Goal: Use online tool/utility: Utilize a website feature to perform a specific function

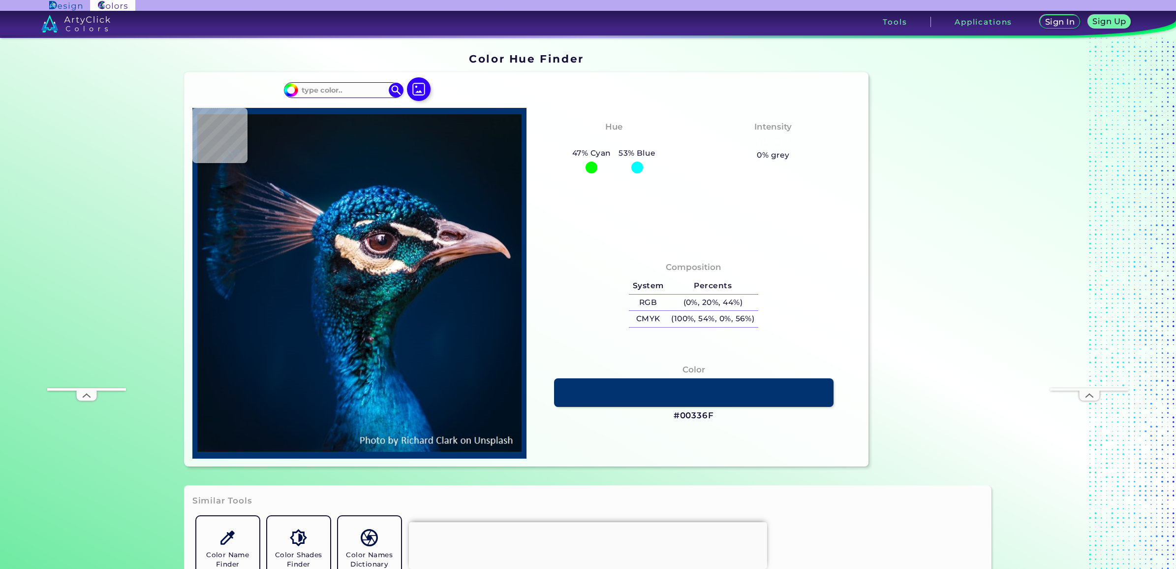
type input "#091217"
type input "#081116"
type input "#091217"
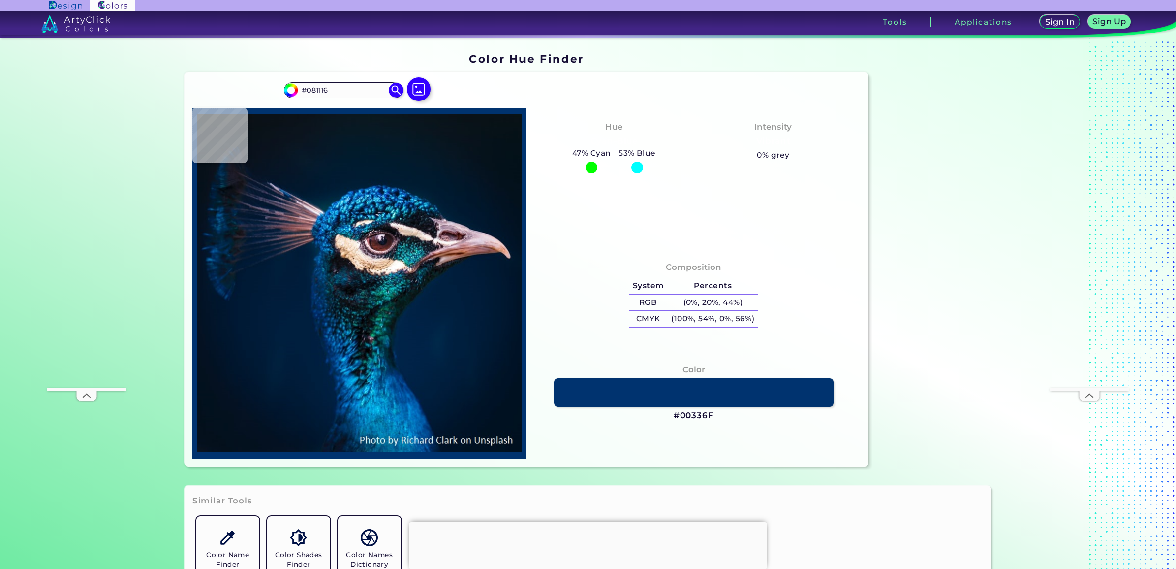
type input "#091217"
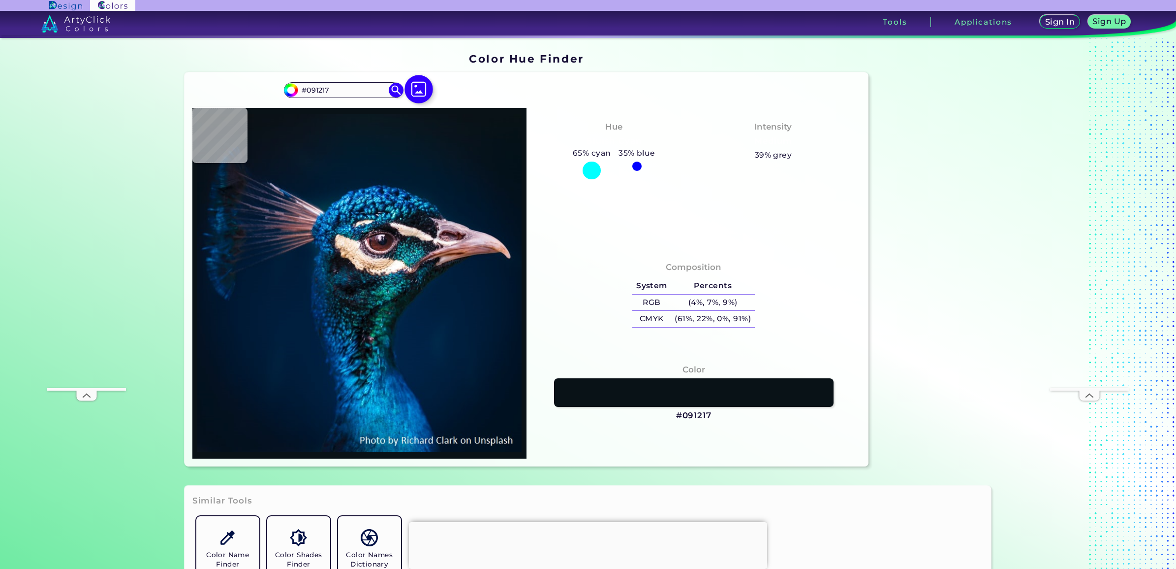
click at [415, 94] on img at bounding box center [419, 89] width 29 height 29
click at [0, 0] on input "file" at bounding box center [0, 0] width 0 height 0
type input "#002132"
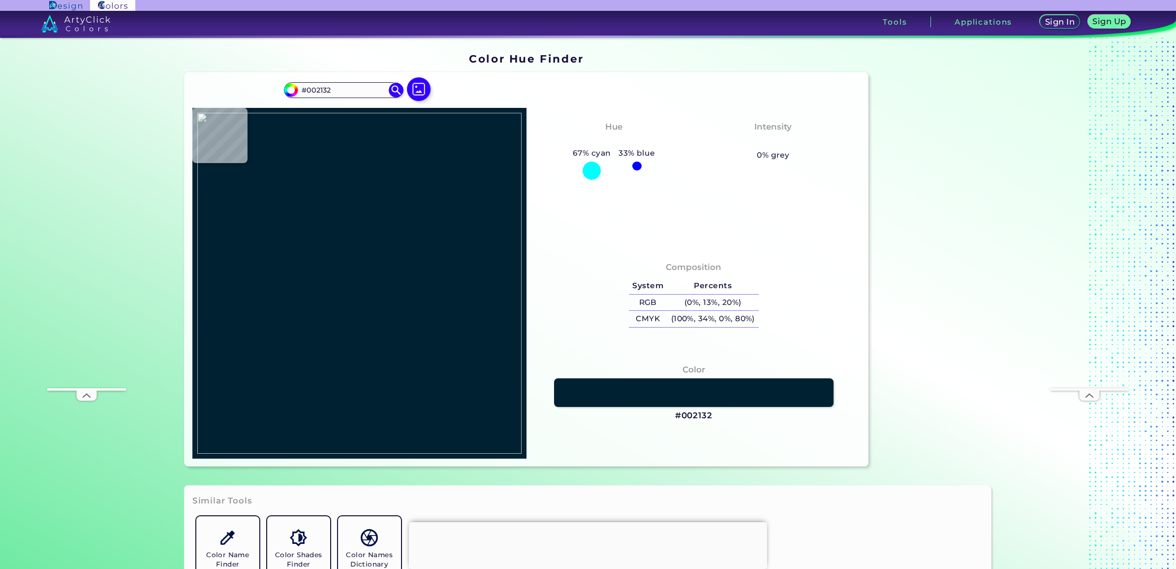
type input "#002032"
type input "#cccccc"
type input "#CCCCCC"
type input "#e28643"
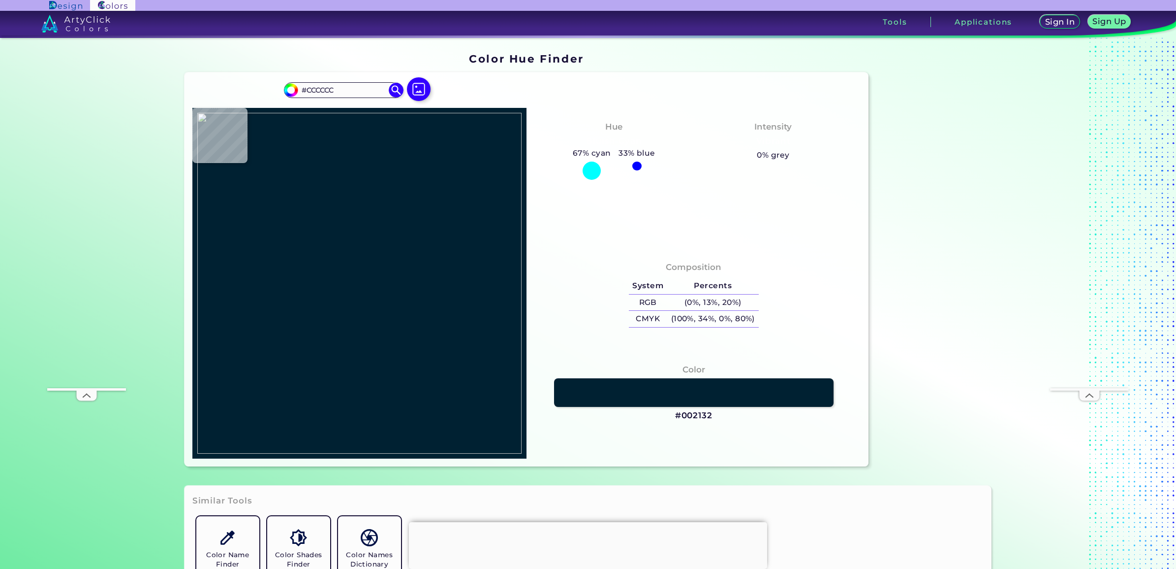
type input "#E28643"
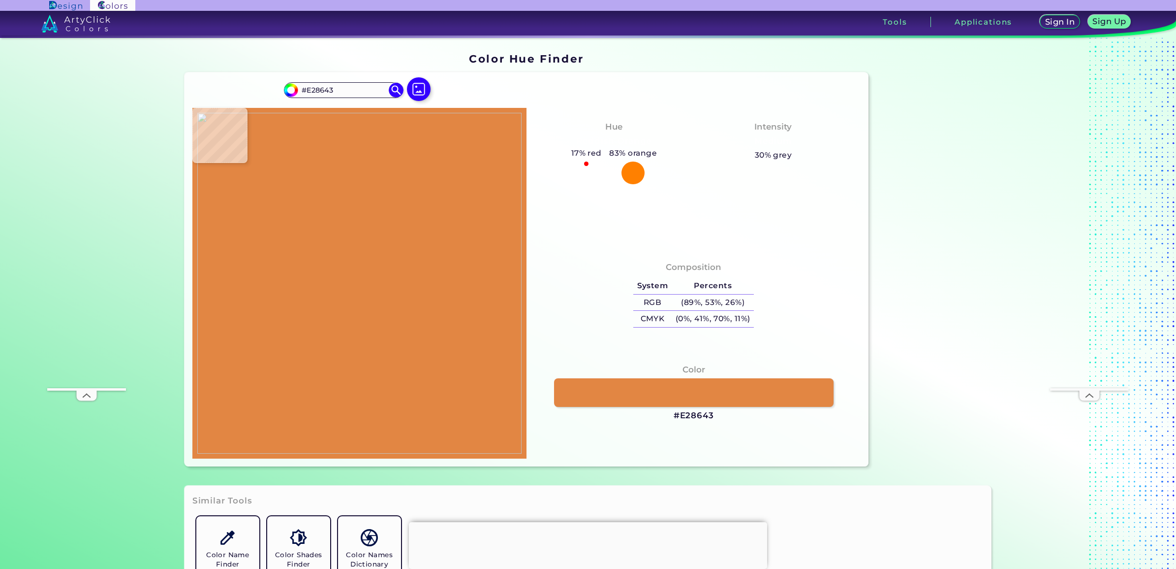
type input "#cccccc"
type input "#CCCCCC"
type input "#f0c8b8"
type input "#F0C8B8"
type input "#cccccc"
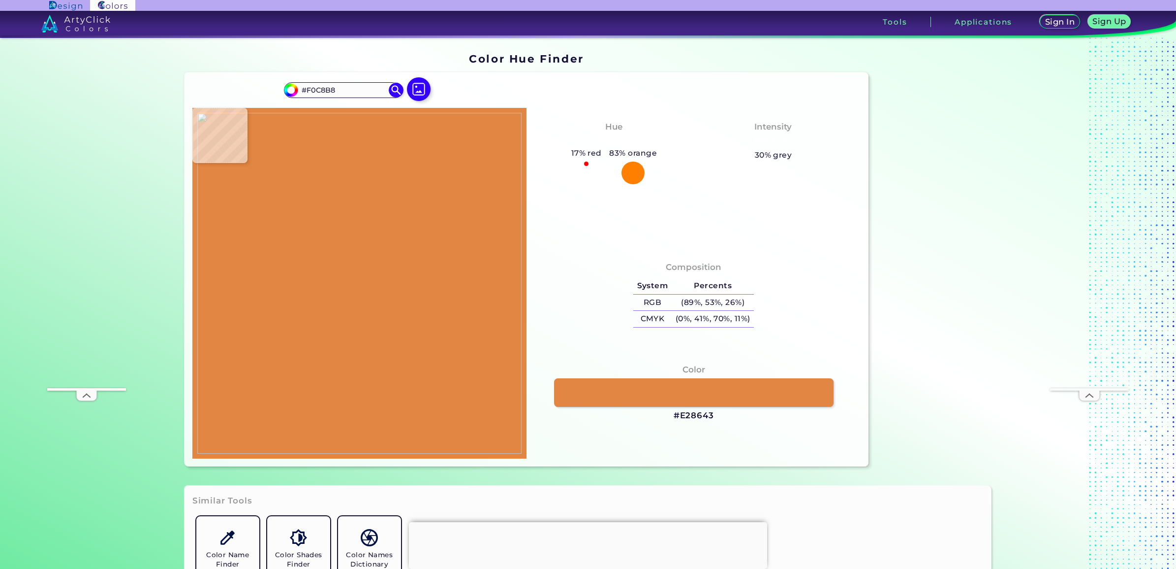
type input "#CCCCCC"
type input "#cccccb"
type input "#CCCCCB"
type input "#df7b33"
type input "#DF7B33"
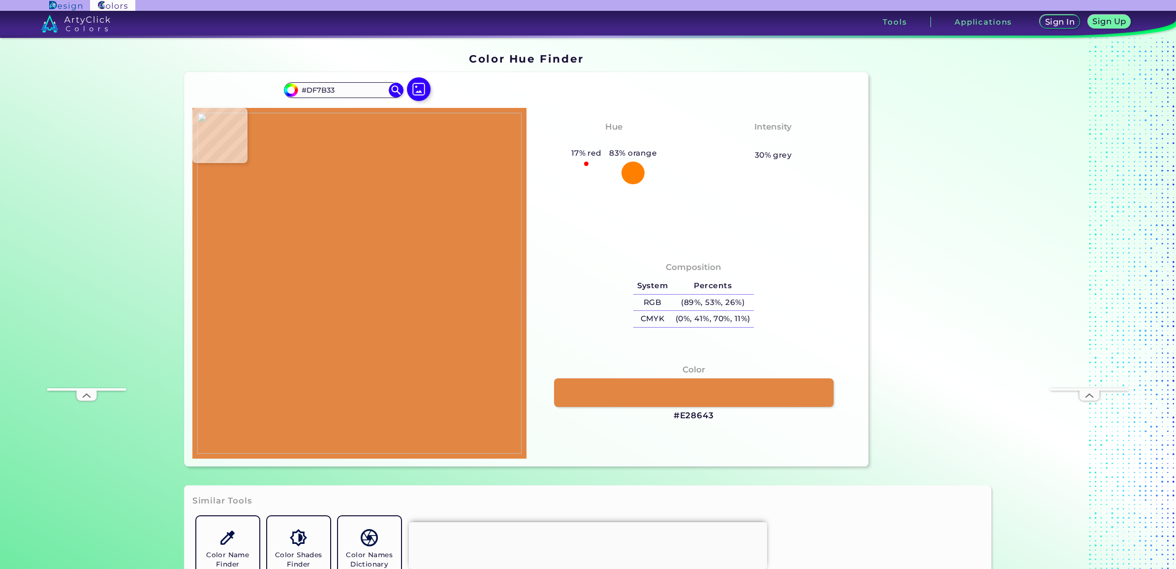
type input "#002132"
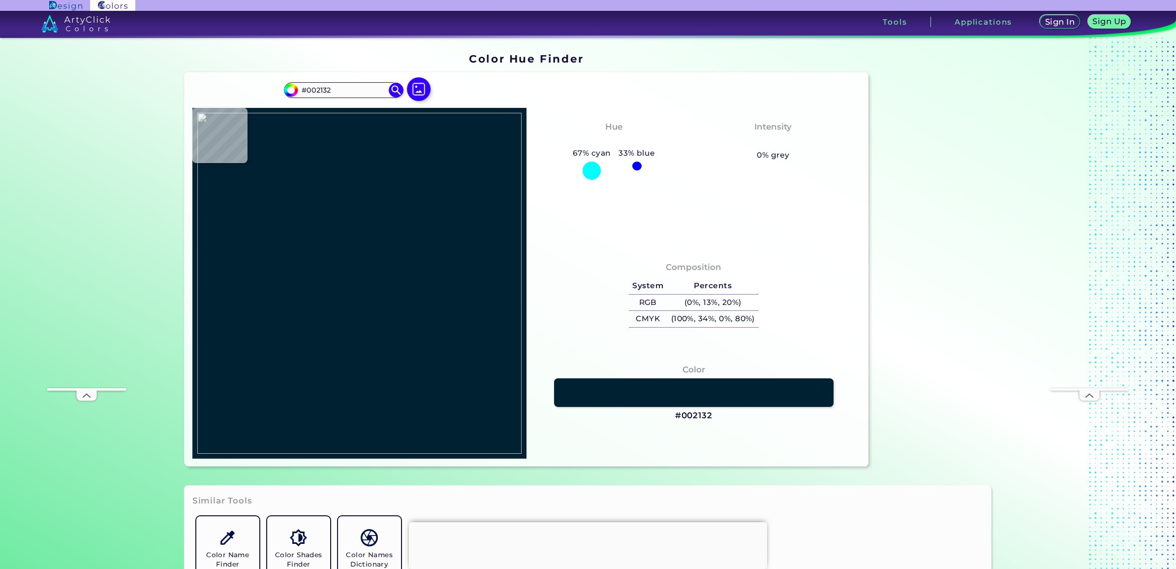
click at [300, 341] on img at bounding box center [359, 283] width 324 height 341
click at [693, 417] on h3 "#002132" at bounding box center [693, 416] width 37 height 12
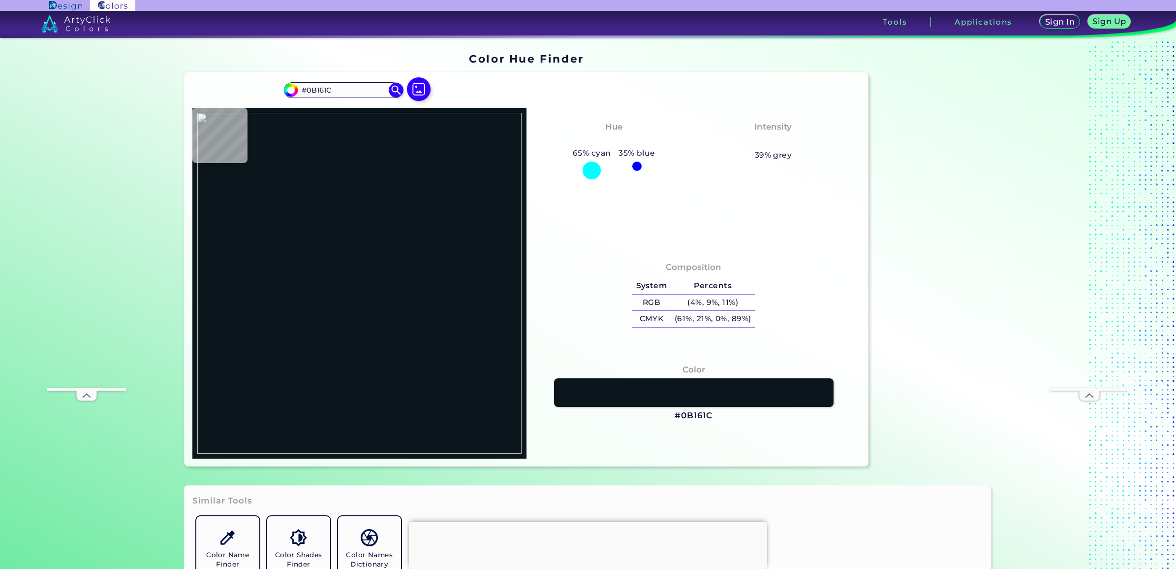
type input "#002132"
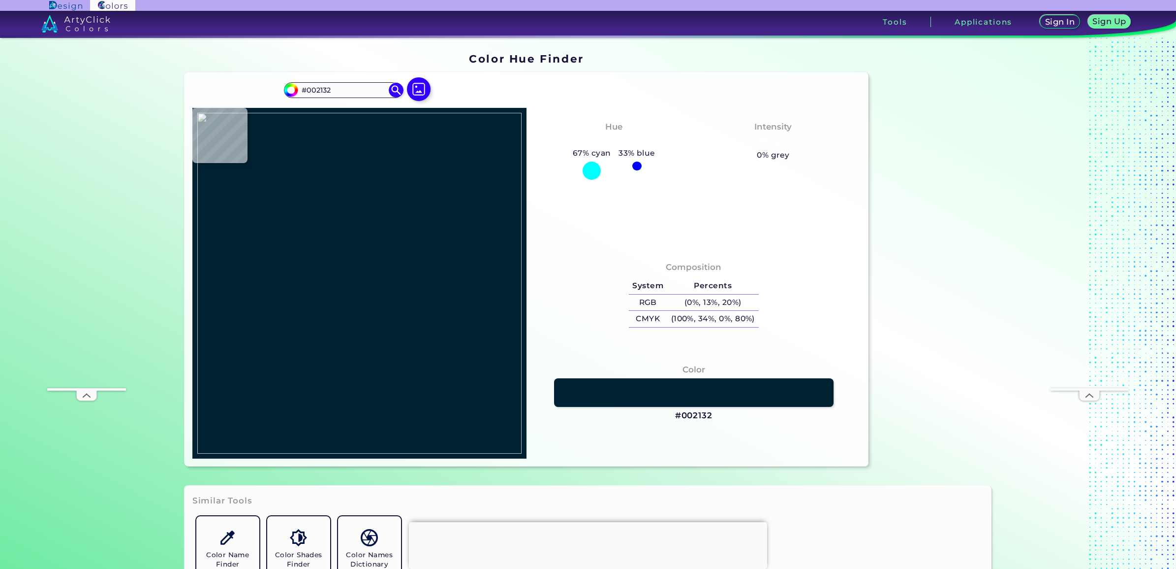
click at [481, 234] on img at bounding box center [359, 283] width 324 height 341
click at [706, 415] on h3 "#002132" at bounding box center [693, 416] width 37 height 12
